Goal: Task Accomplishment & Management: Use online tool/utility

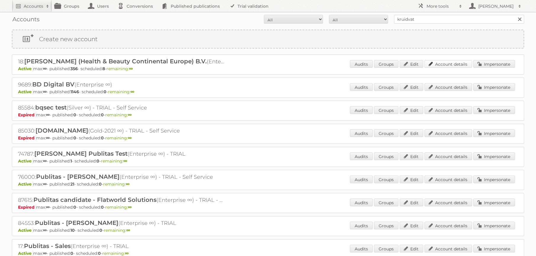
click at [454, 64] on link "Account details" at bounding box center [449, 64] width 48 height 8
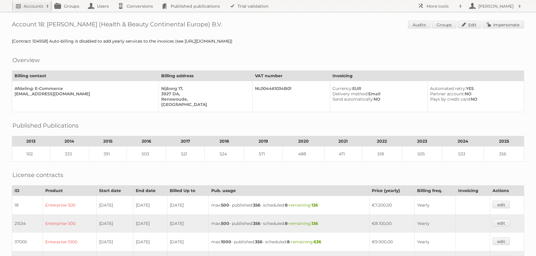
click at [27, 6] on h2 "Accounts" at bounding box center [34, 6] width 20 height 6
type input"] "action"
click at [136, 15] on input "Search" at bounding box center [140, 19] width 9 height 9
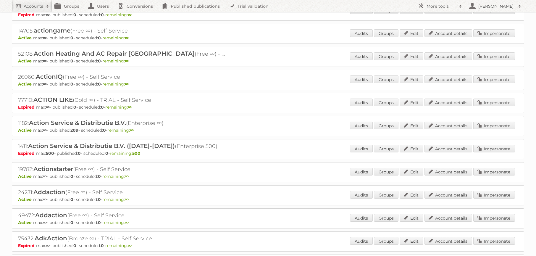
scroll to position [105, 0]
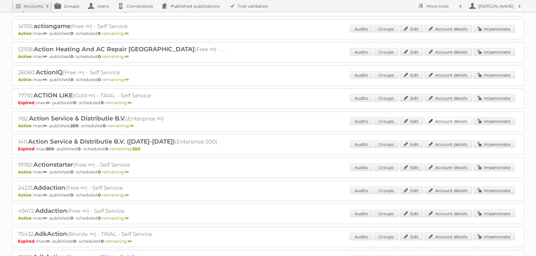
click at [448, 120] on link "Account details" at bounding box center [449, 121] width 48 height 8
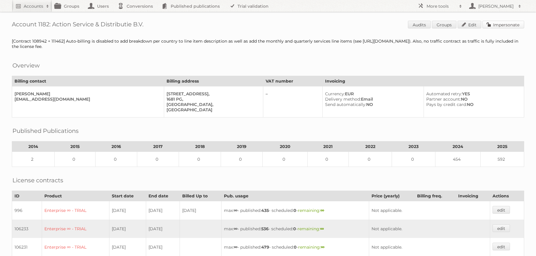
click at [501, 24] on link "Impersonate" at bounding box center [504, 25] width 42 height 8
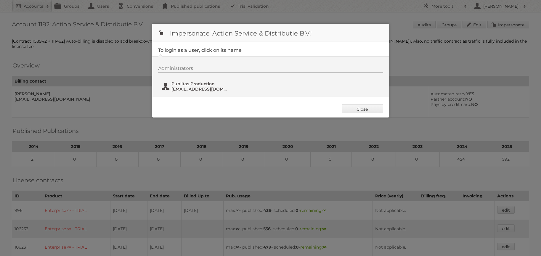
click at [198, 84] on span "Publitas Production" at bounding box center [199, 83] width 57 height 5
